Goal: Task Accomplishment & Management: Use online tool/utility

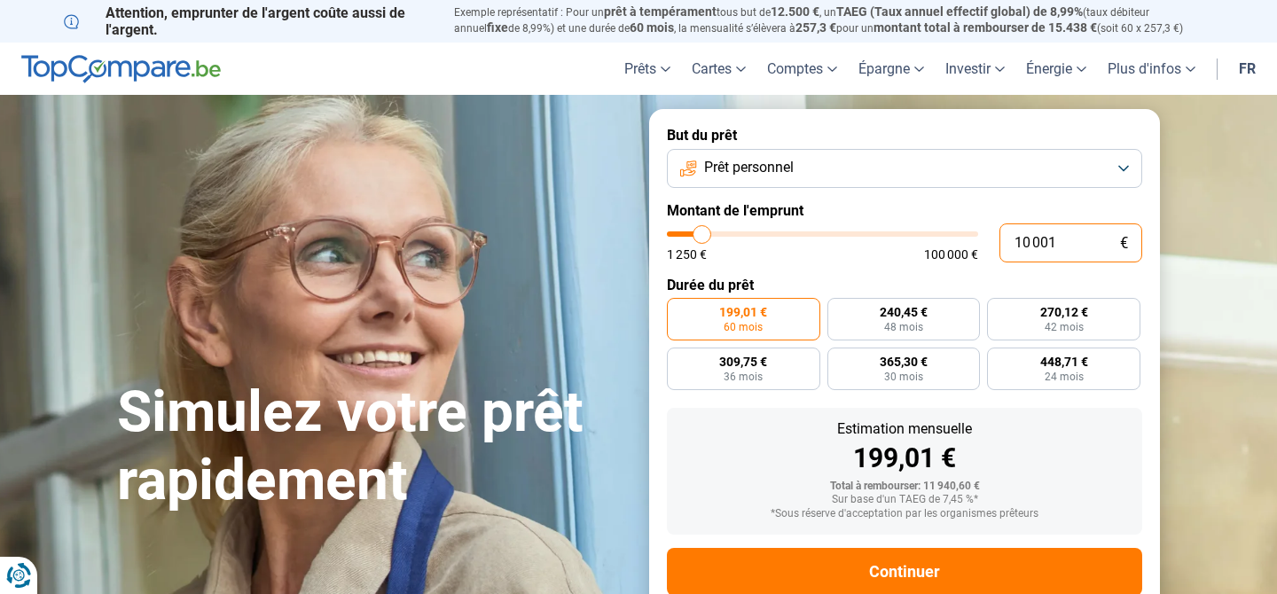
click at [1023, 241] on input "10 001" at bounding box center [1070, 242] width 143 height 39
type input "1"
type input "1250"
type input "1 250"
type input "1250"
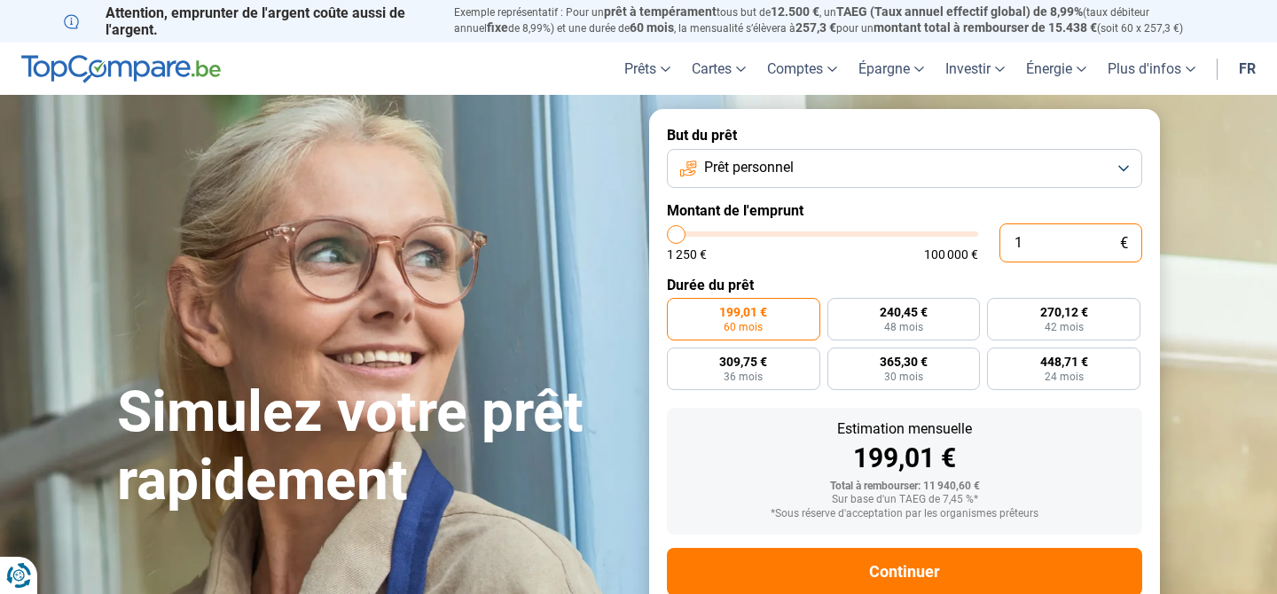
radio input "true"
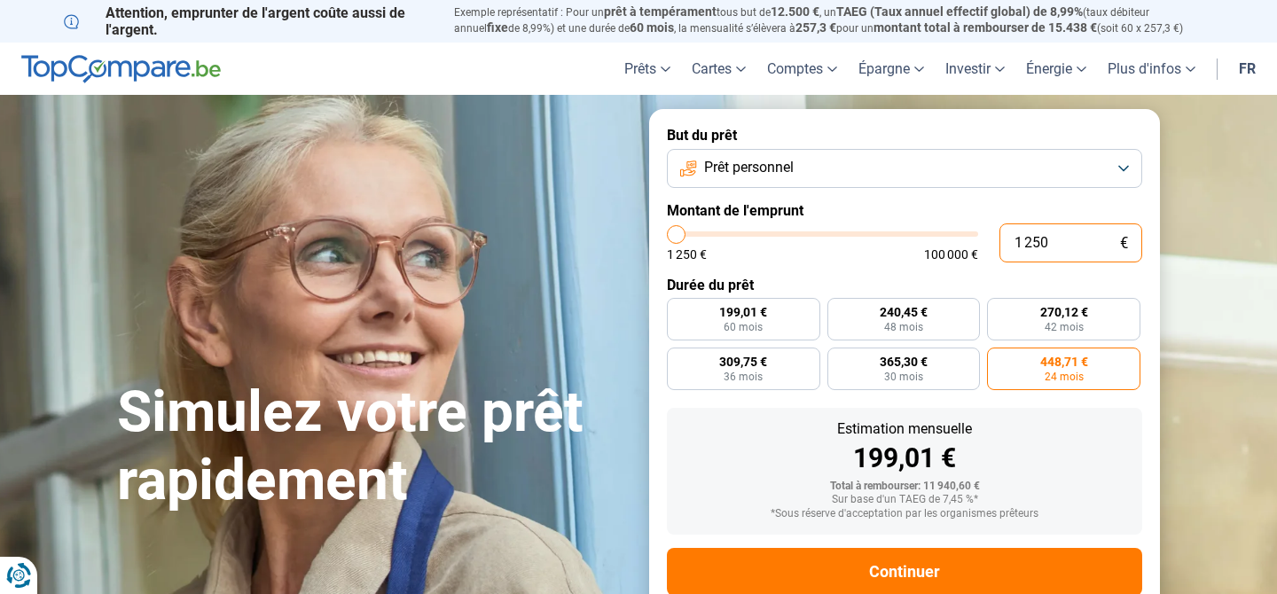
type input "12 503"
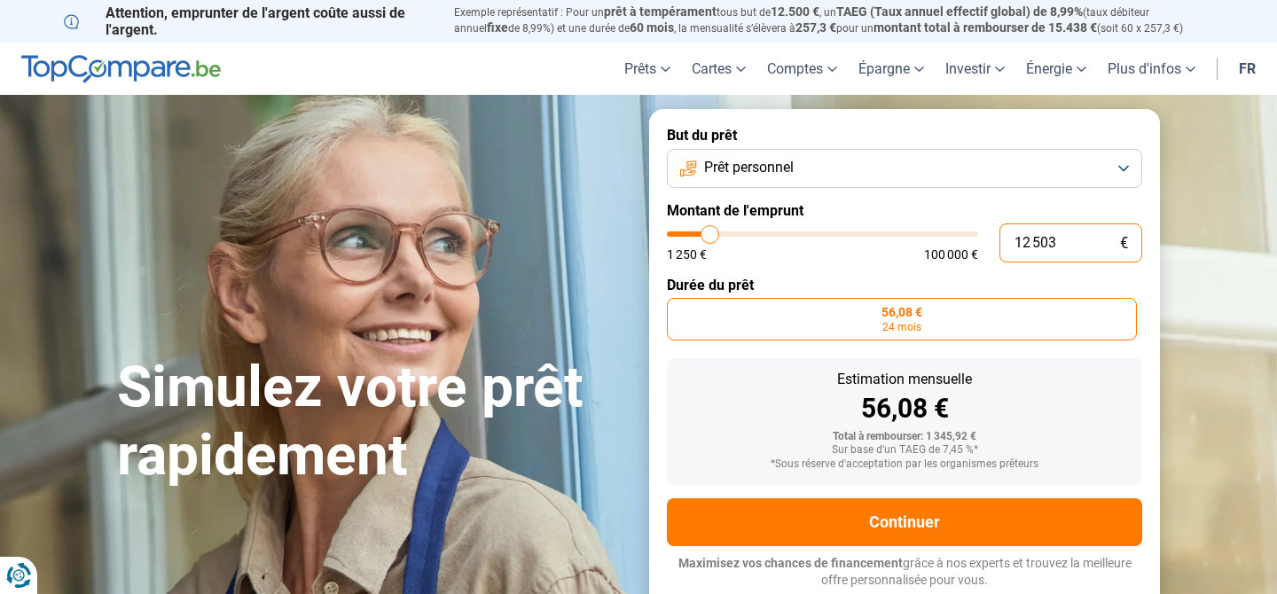
type input "12500"
radio input "false"
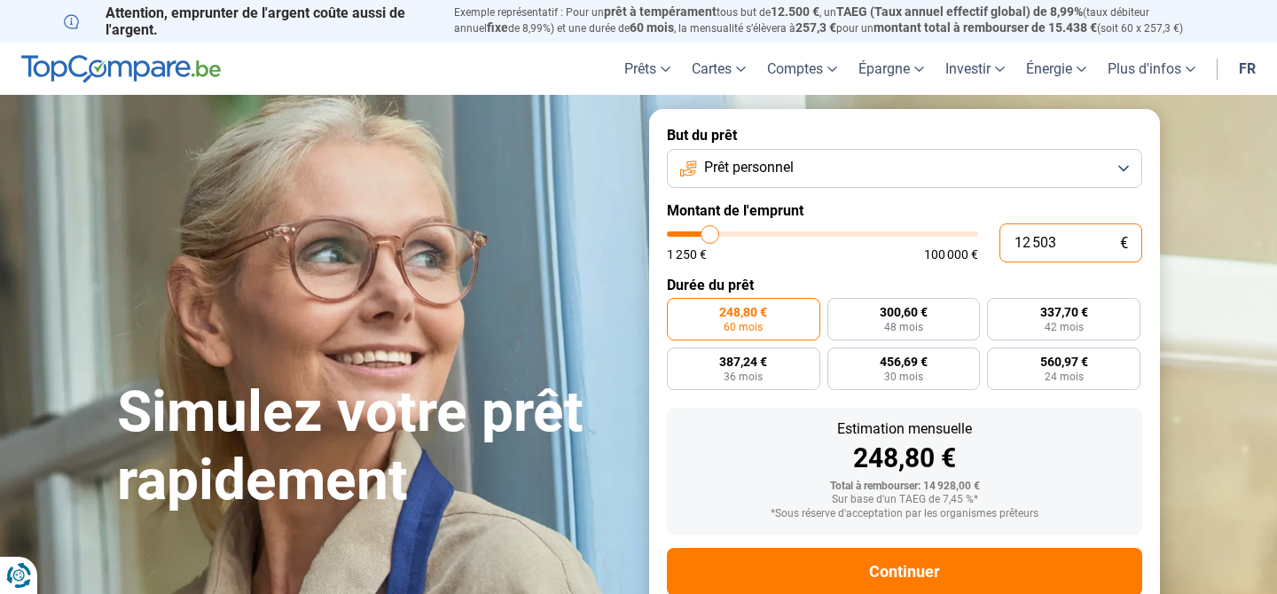
click at [1032, 236] on input "12 503" at bounding box center [1070, 242] width 143 height 39
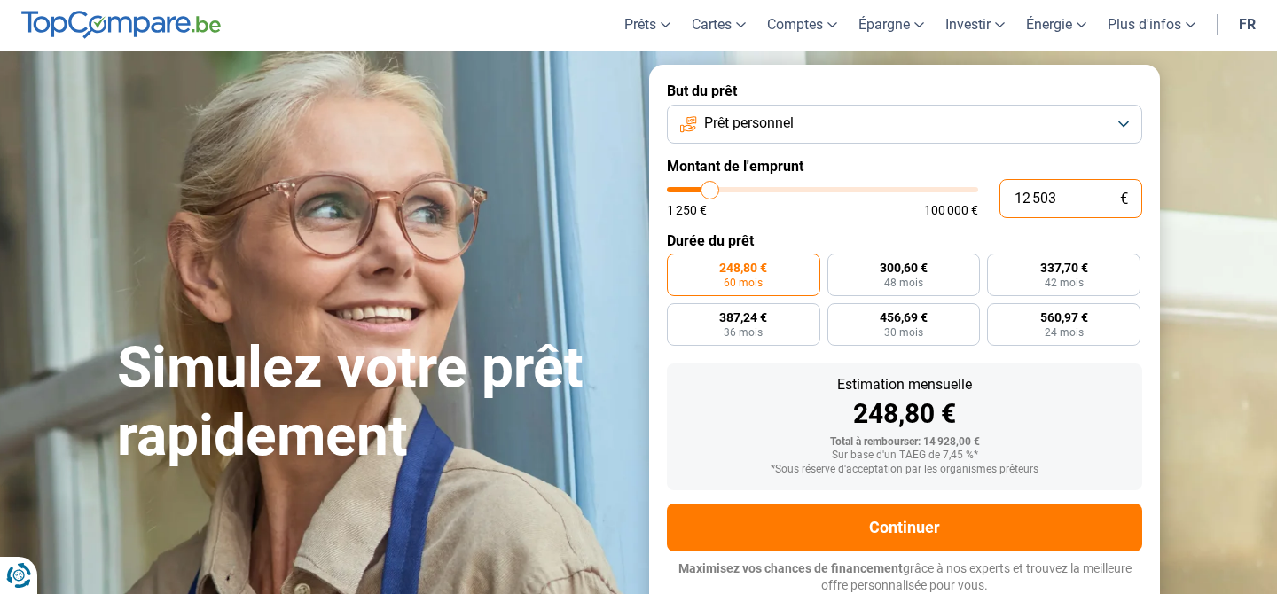
scroll to position [45, 0]
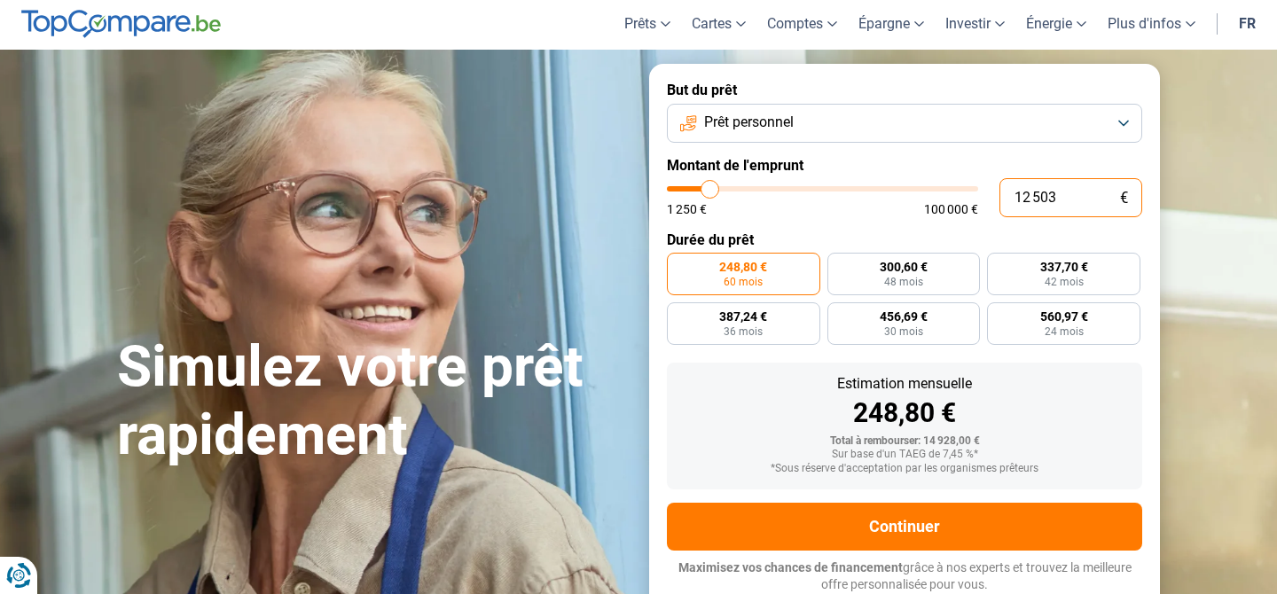
click at [1024, 202] on input "12 503" at bounding box center [1070, 197] width 143 height 39
type input "2 503"
type input "2500"
type input "32 503"
type input "32500"
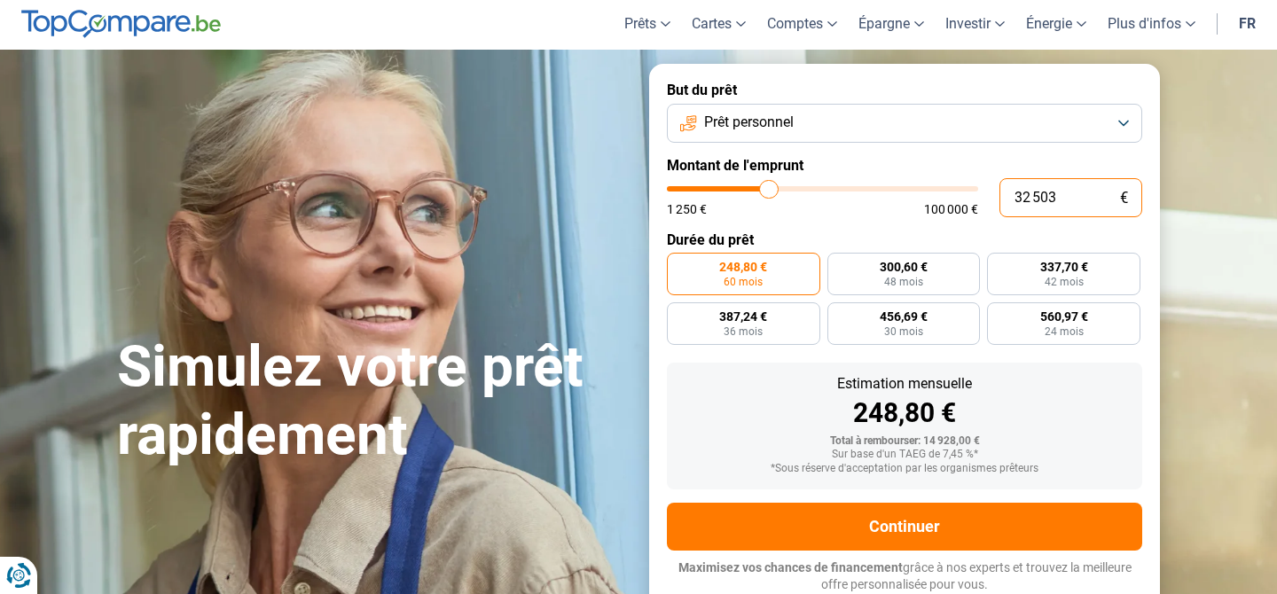
radio input "false"
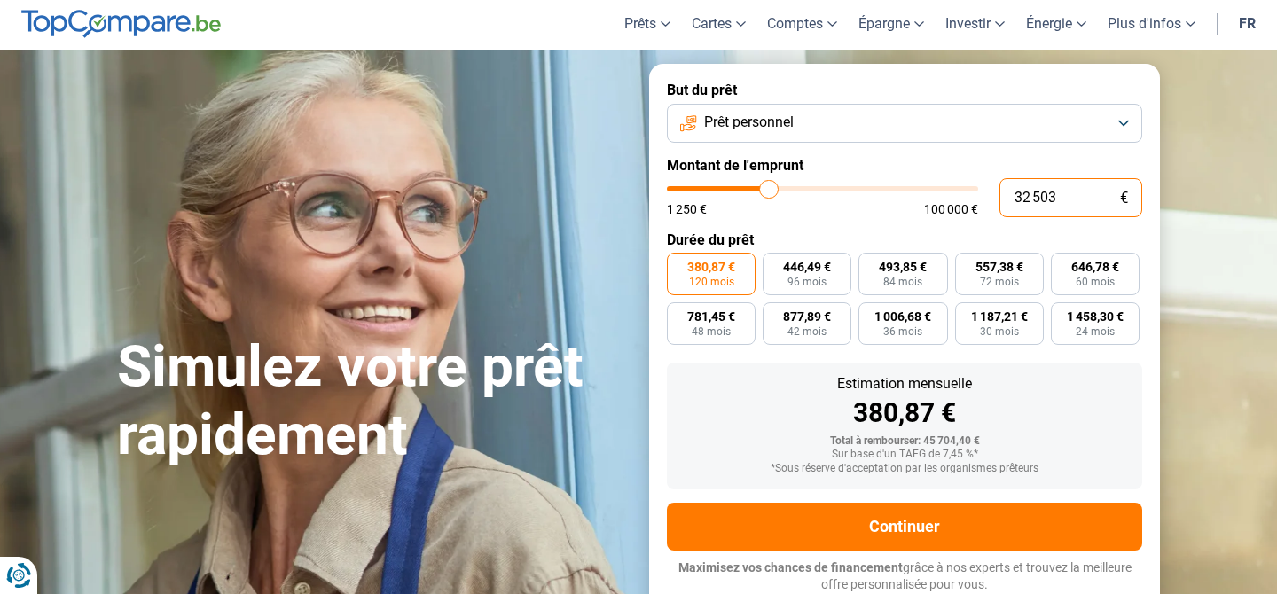
click at [1028, 199] on input "32 503" at bounding box center [1070, 197] width 143 height 39
type input "3 503"
type input "3500"
radio input "true"
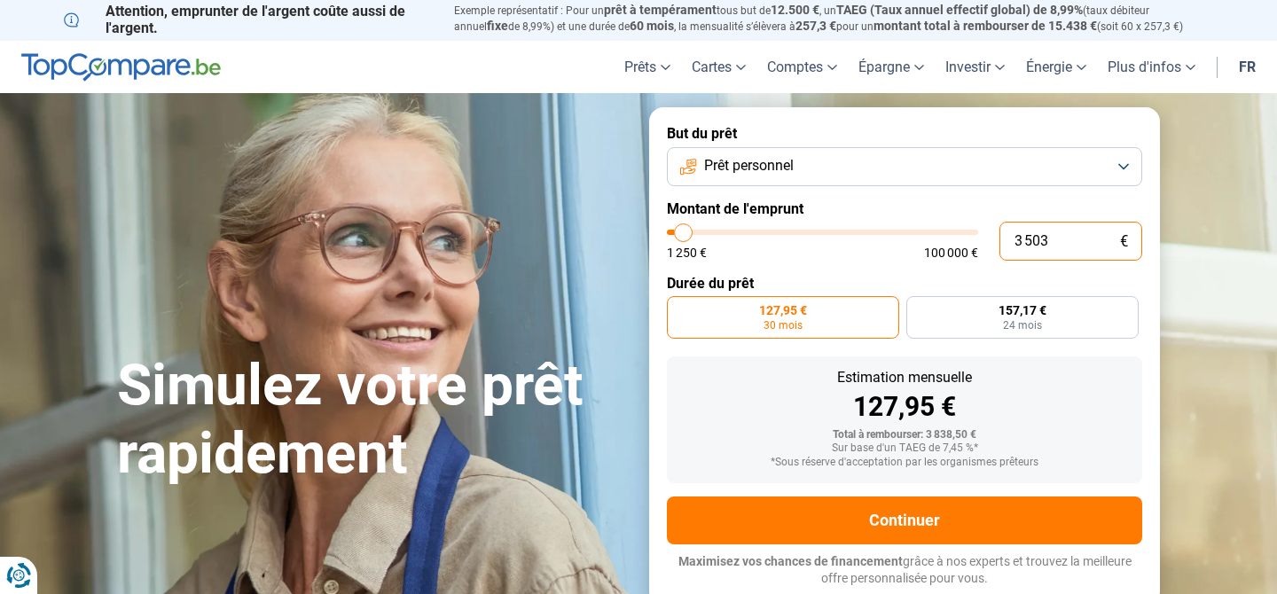
scroll to position [0, 0]
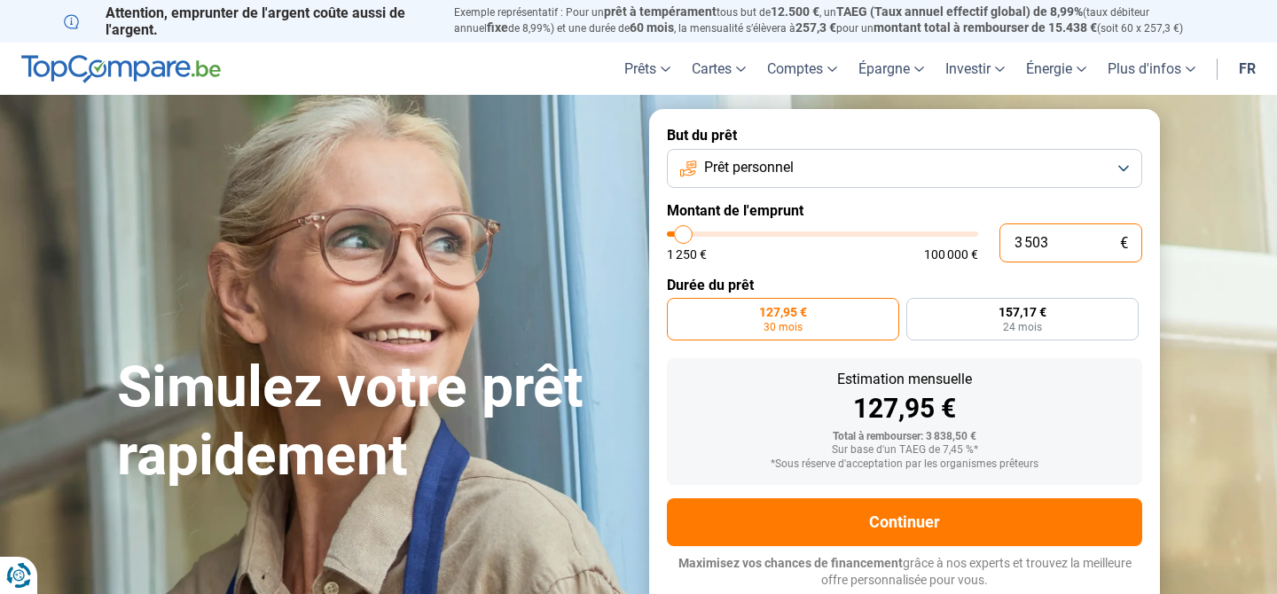
type input "30 503"
type input "30500"
radio input "false"
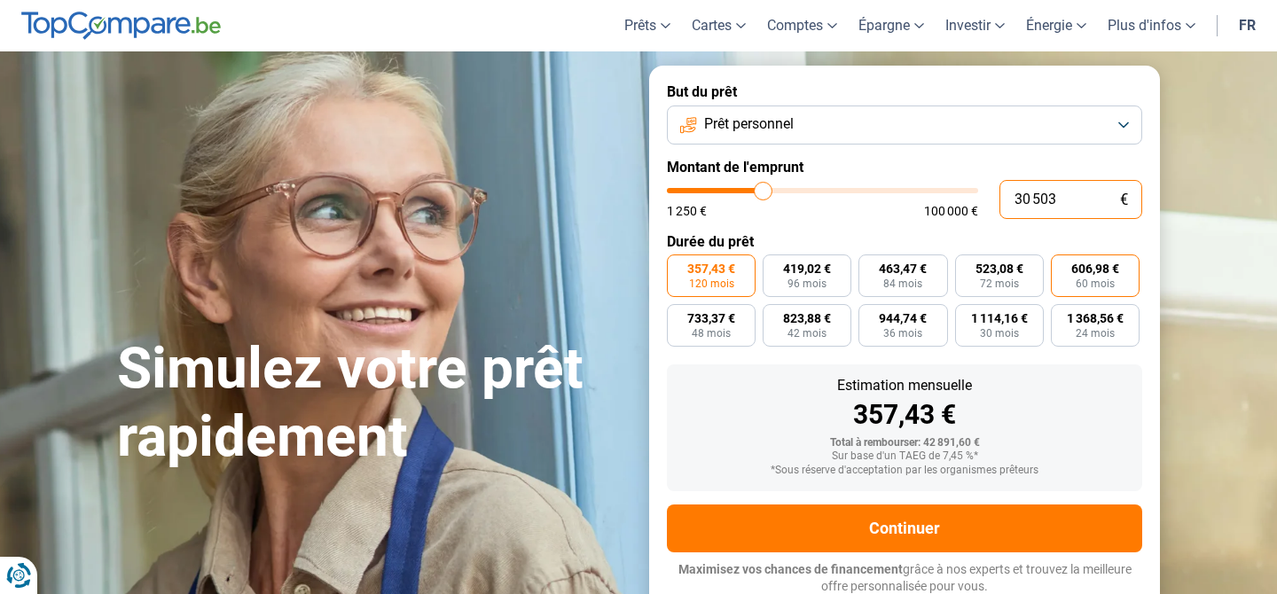
scroll to position [45, 0]
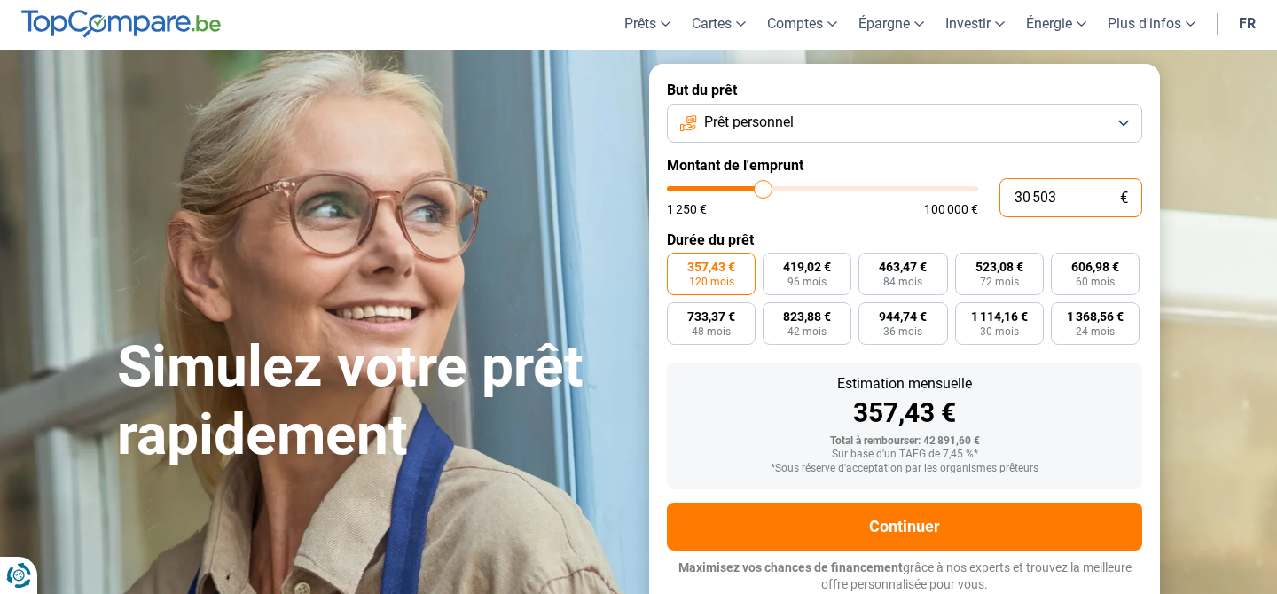
drag, startPoint x: 1063, startPoint y: 195, endPoint x: 1032, endPoint y: 194, distance: 31.0
click at [1032, 194] on input "30 503" at bounding box center [1070, 197] width 143 height 39
type input "300"
type input "1250"
type input "3 000"
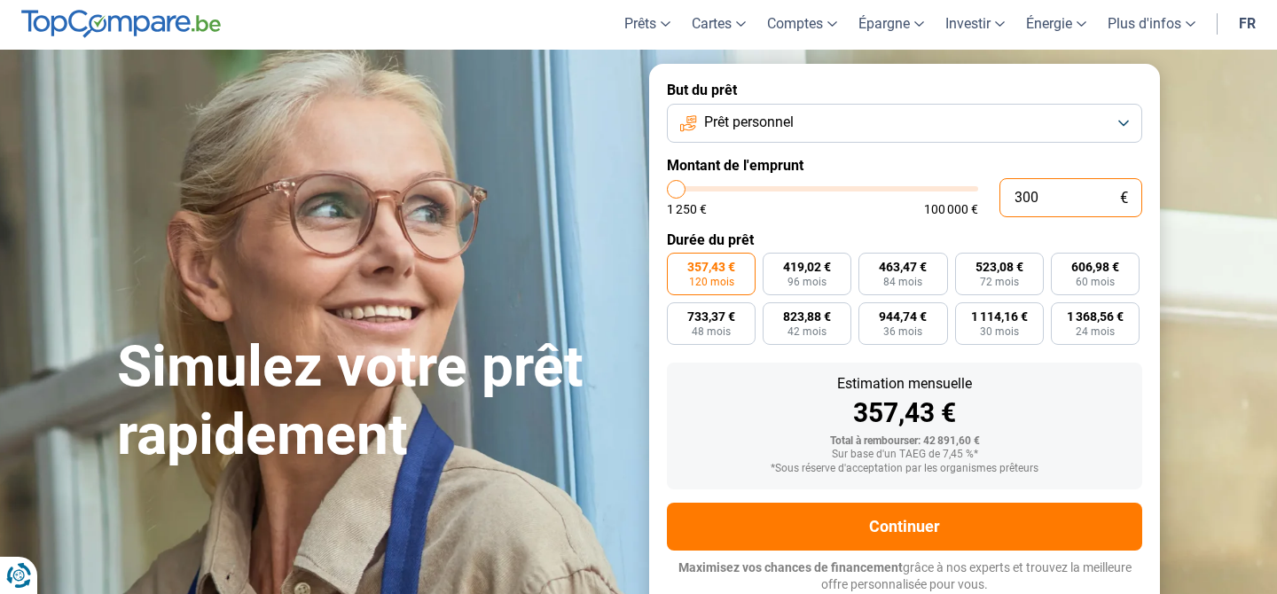
type input "3000"
type input "30 000"
type input "30000"
drag, startPoint x: 1026, startPoint y: 194, endPoint x: 1005, endPoint y: 191, distance: 20.6
click at [1005, 191] on input "30 000" at bounding box center [1070, 197] width 143 height 39
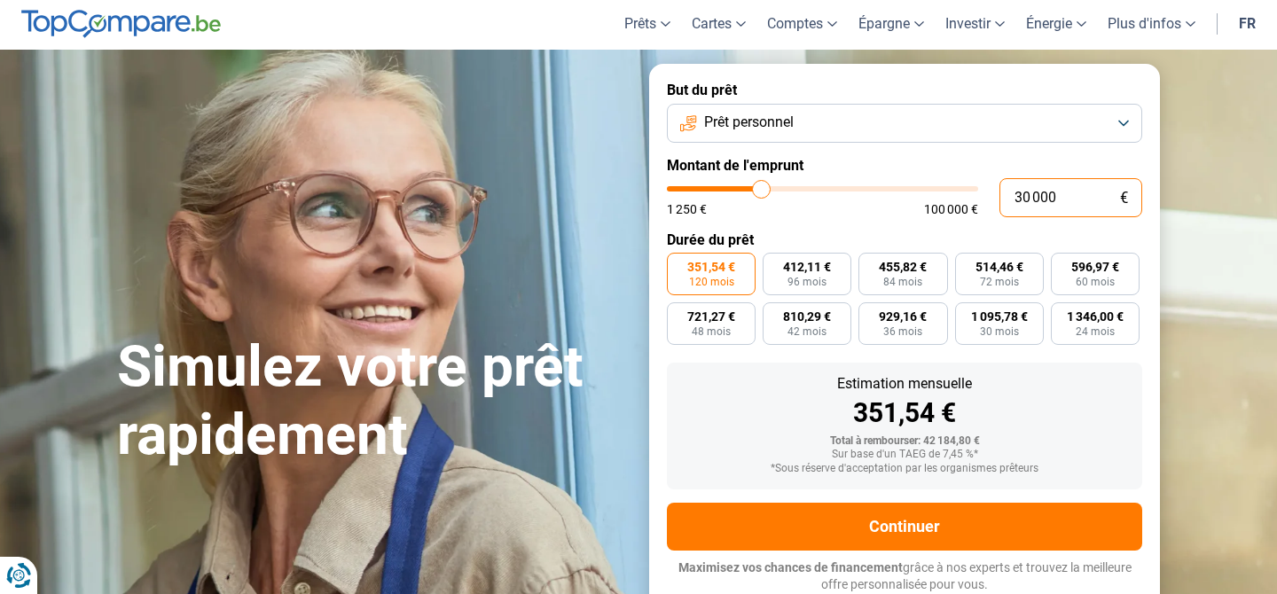
type input "20 000"
type input "20000"
type input "20 000"
radio input "true"
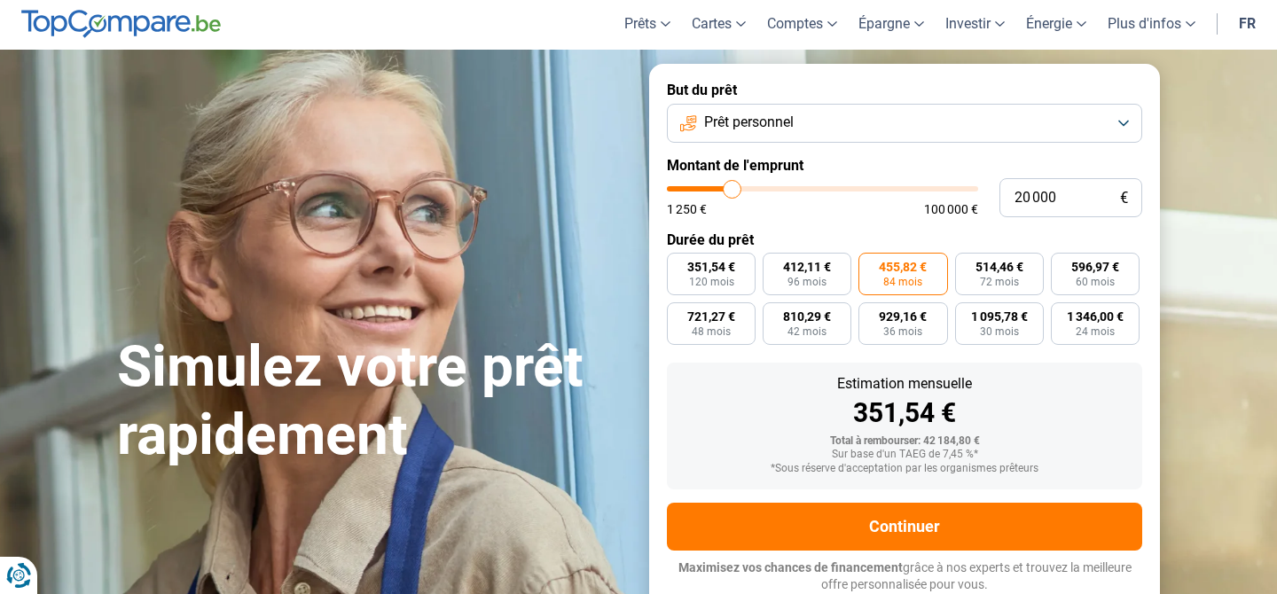
click at [1057, 227] on form "But du prêt Prêt personnel Montant de l'emprunt 20 000 € 1 250 € 100 000 € Duré…" at bounding box center [904, 337] width 511 height 547
